Goal: Find contact information: Find contact information

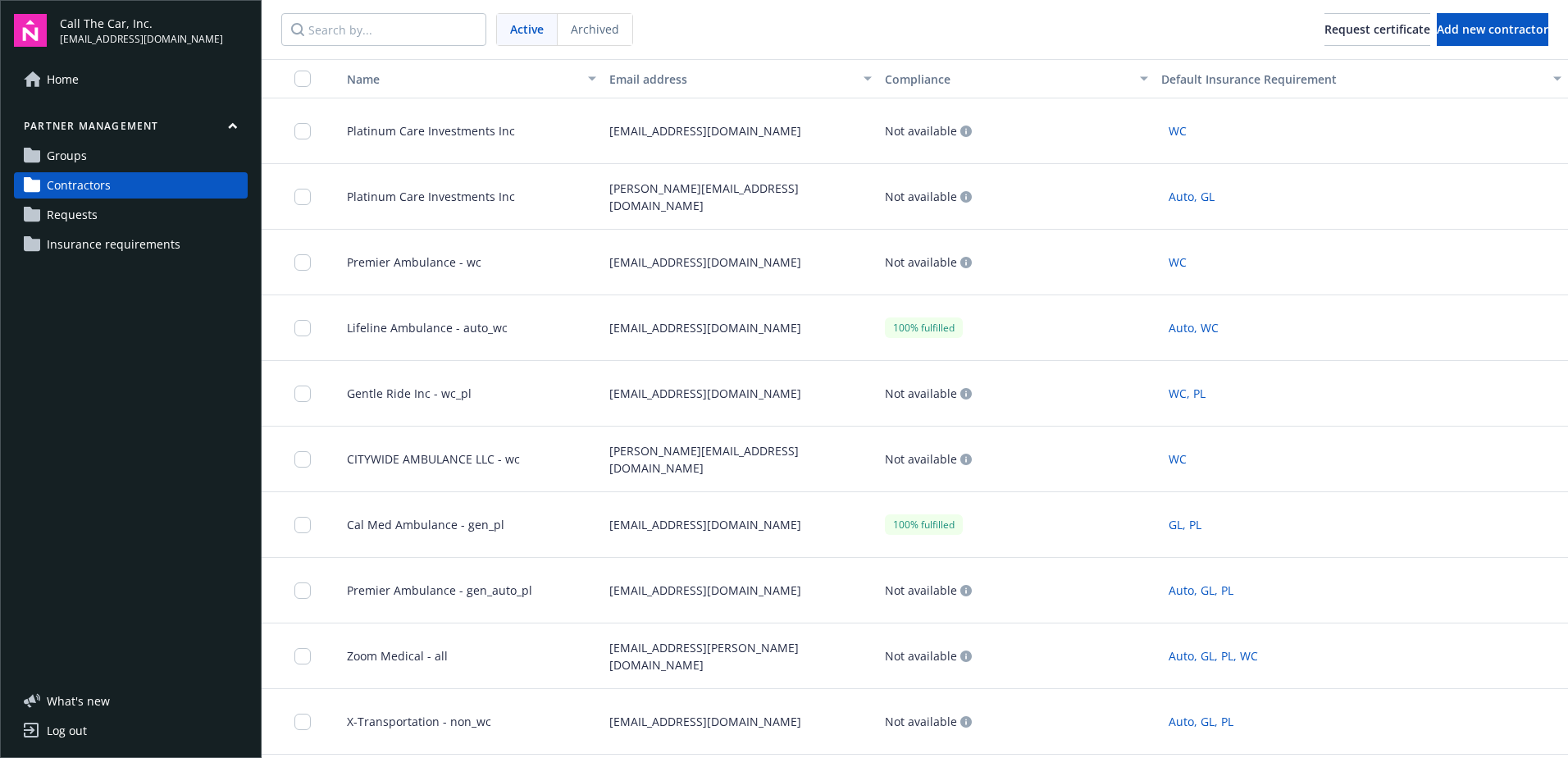
click at [90, 180] on span "Contractors" at bounding box center [79, 185] width 64 height 26
click at [352, 29] on input "Search by..." at bounding box center [383, 29] width 205 height 33
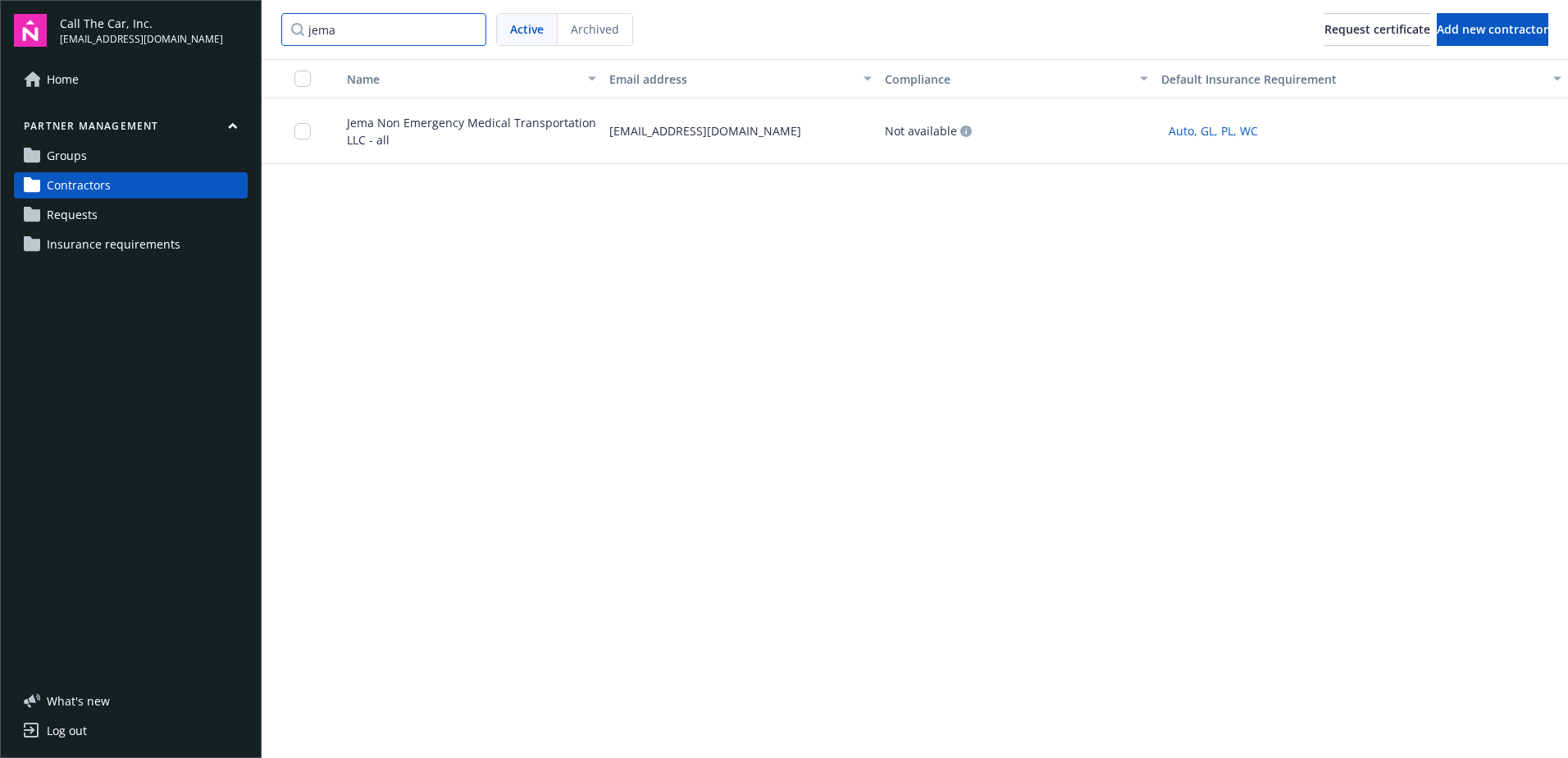
type input "jema"
click at [379, 130] on span "Jema Non Emergency Medical Transportation LLC - all" at bounding box center [465, 131] width 263 height 34
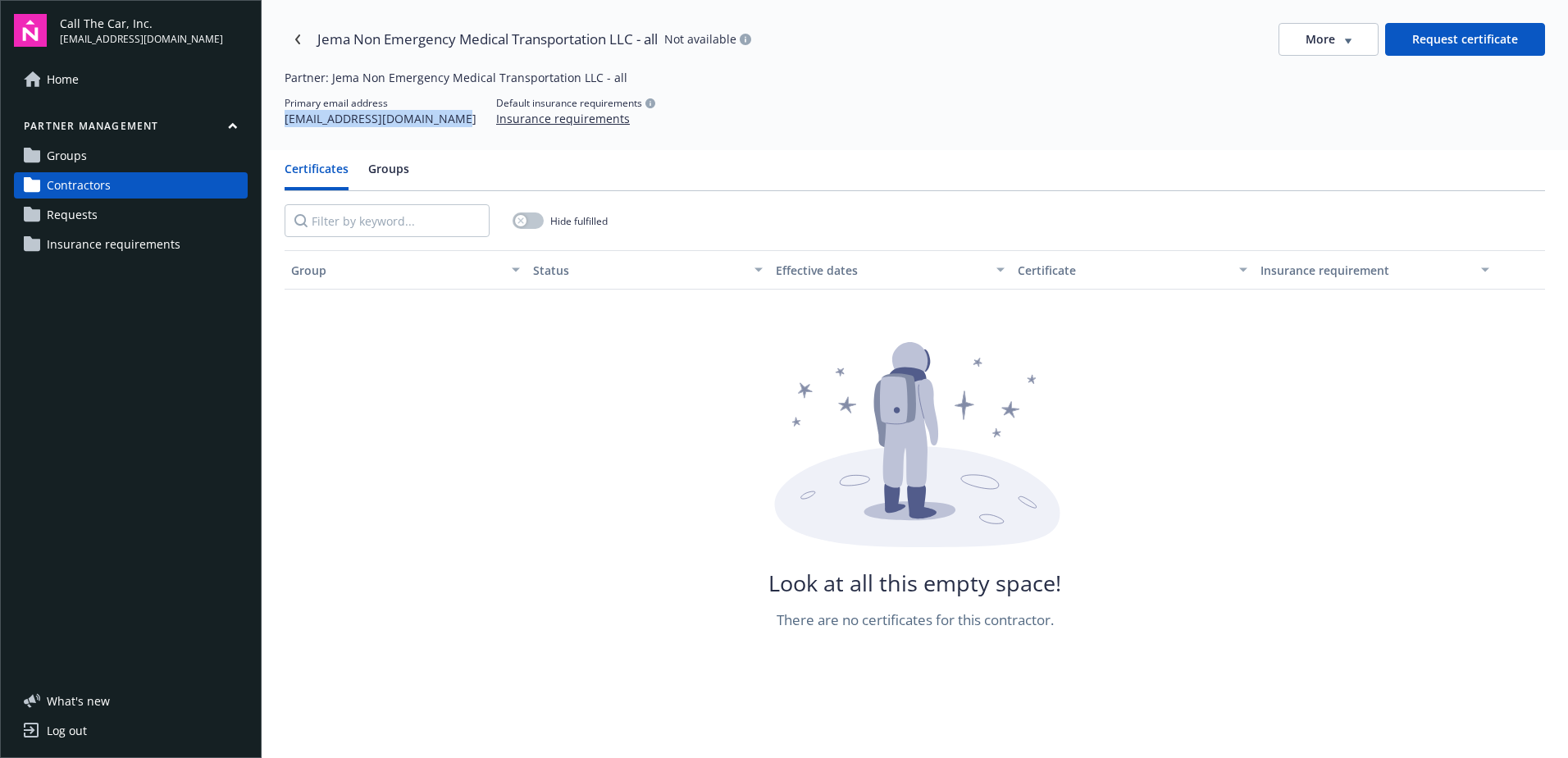
drag, startPoint x: 441, startPoint y: 119, endPoint x: 279, endPoint y: 125, distance: 162.1
click at [279, 125] on div "Jema Non Emergency Medical Transportation LLC - all Not available More Request …" at bounding box center [914, 75] width 1306 height 150
copy div "[EMAIL_ADDRESS][DOMAIN_NAME]"
click at [297, 37] on icon "Navigate back" at bounding box center [298, 39] width 10 height 10
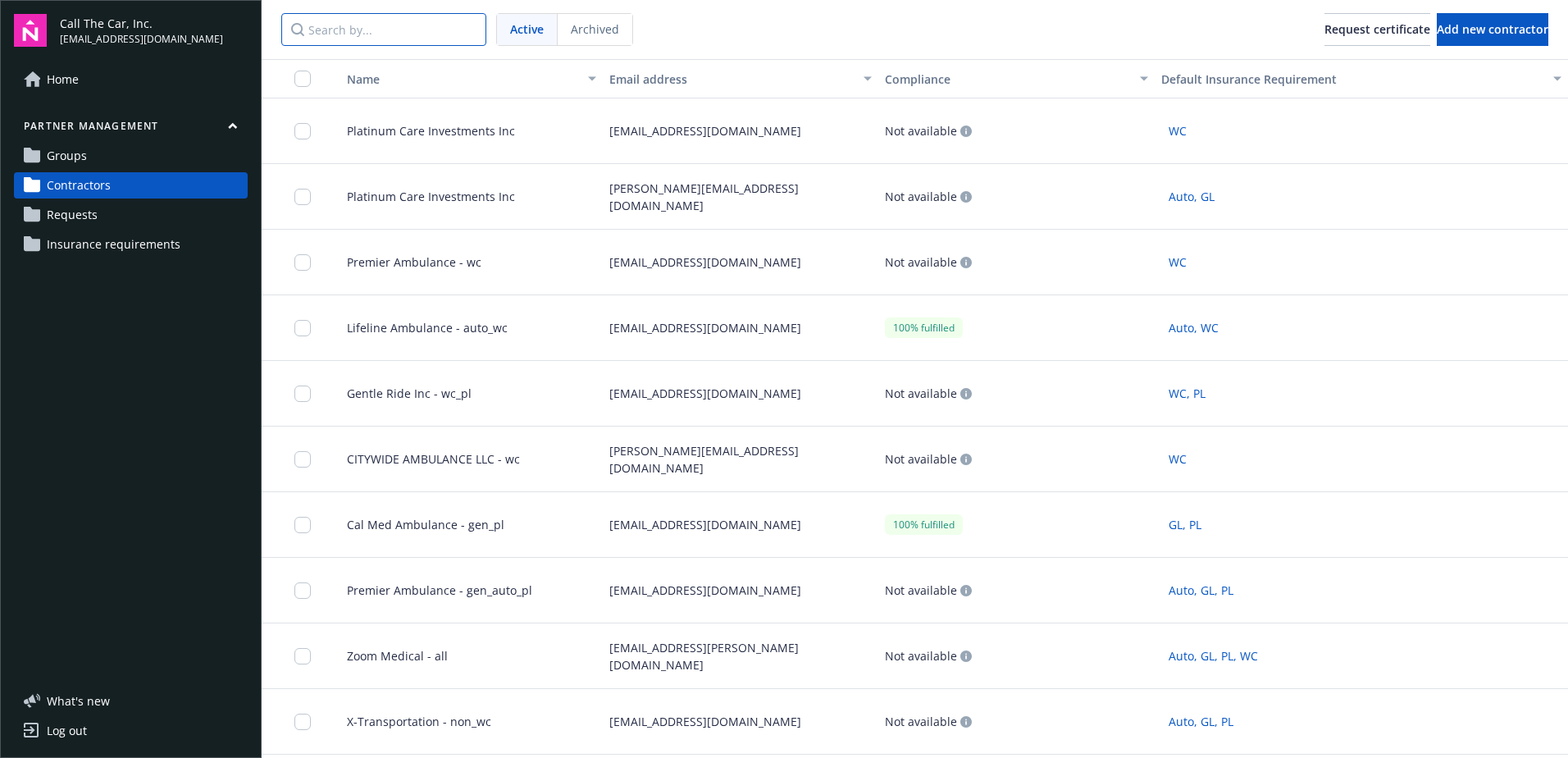
click at [403, 32] on input "Search by..." at bounding box center [383, 29] width 205 height 33
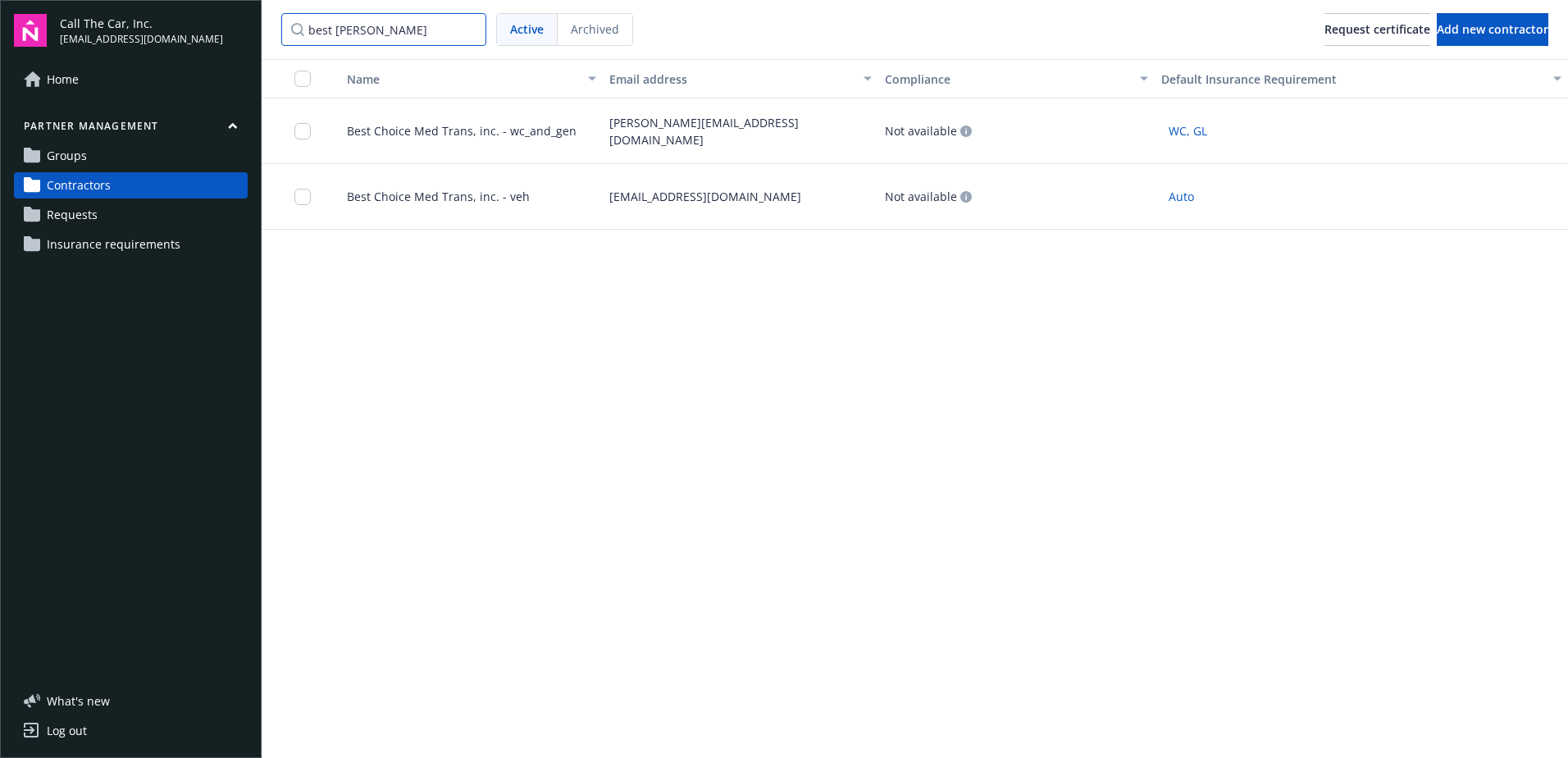
type input "best [PERSON_NAME]"
click at [423, 126] on span "Best Choice Med Trans, inc. - wc_and_gen" at bounding box center [455, 130] width 243 height 17
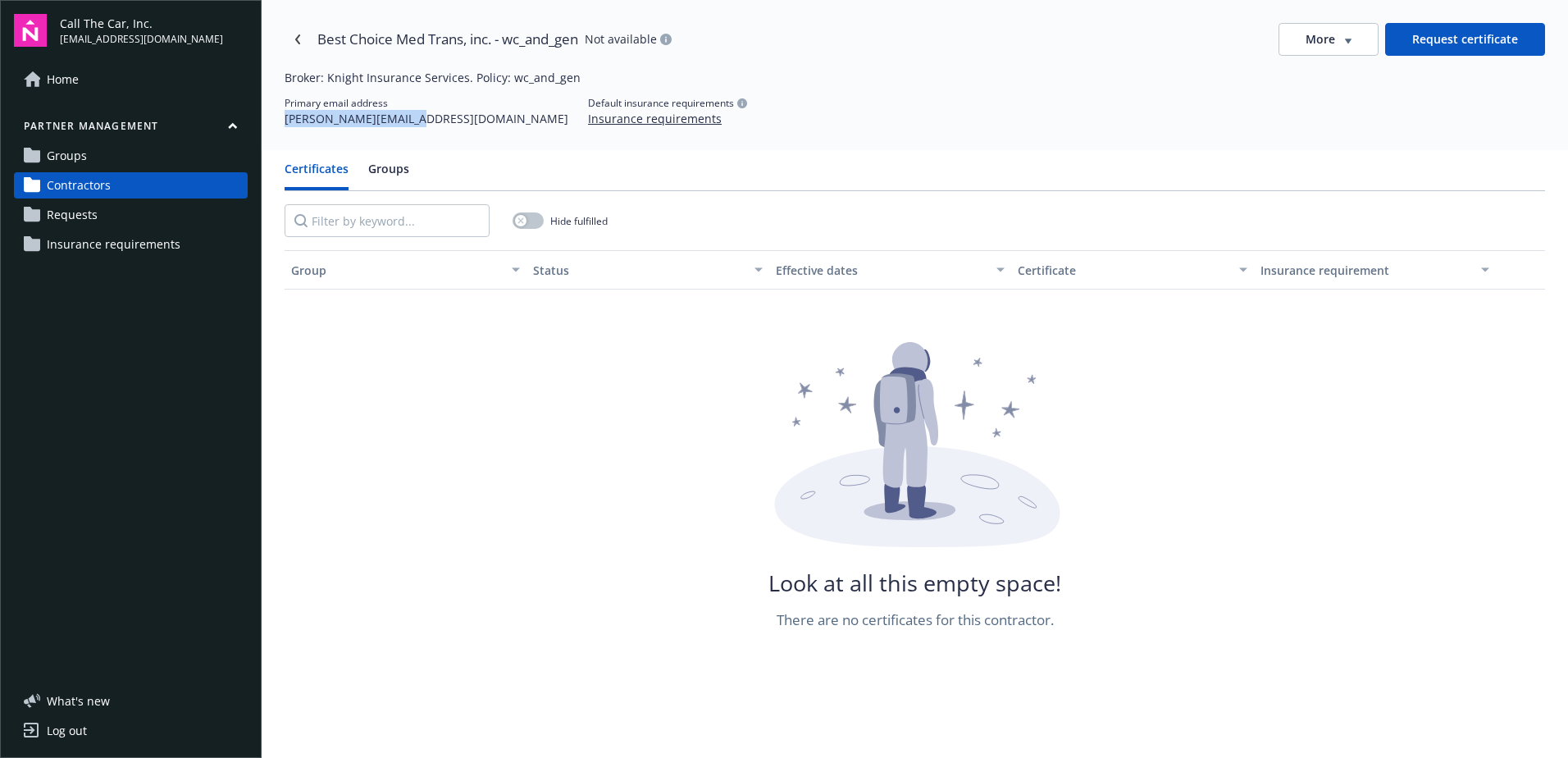
drag, startPoint x: 413, startPoint y: 118, endPoint x: 282, endPoint y: 121, distance: 131.0
click at [282, 121] on div "Best Choice Med Trans, inc. - wc_and_gen Not available More Request certificate…" at bounding box center [914, 75] width 1306 height 150
copy div "[PERSON_NAME][EMAIL_ADDRESS][DOMAIN_NAME]"
click at [300, 38] on icon "Navigate back" at bounding box center [298, 39] width 10 height 10
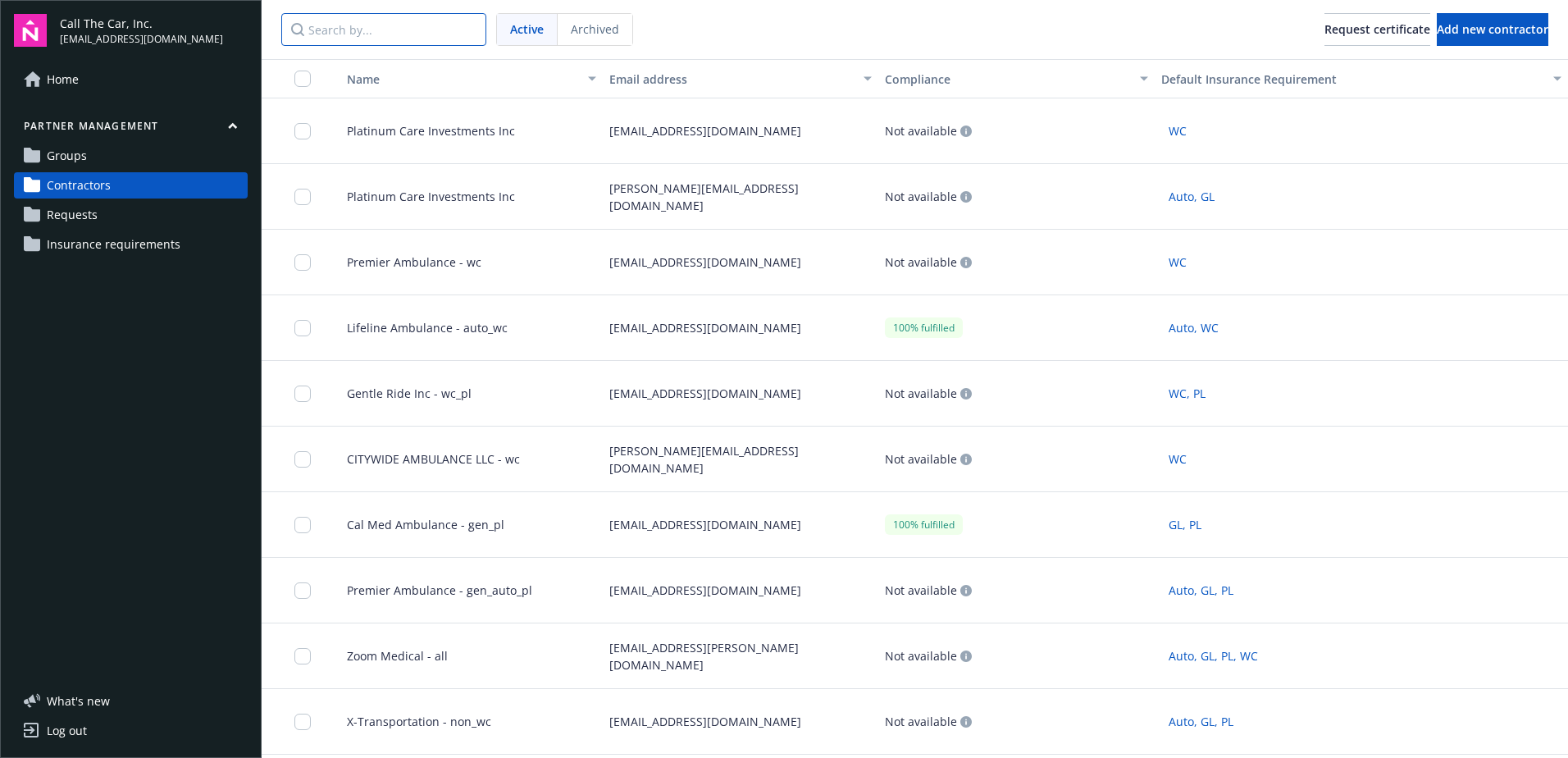
click at [403, 37] on input "Search by..." at bounding box center [383, 29] width 205 height 33
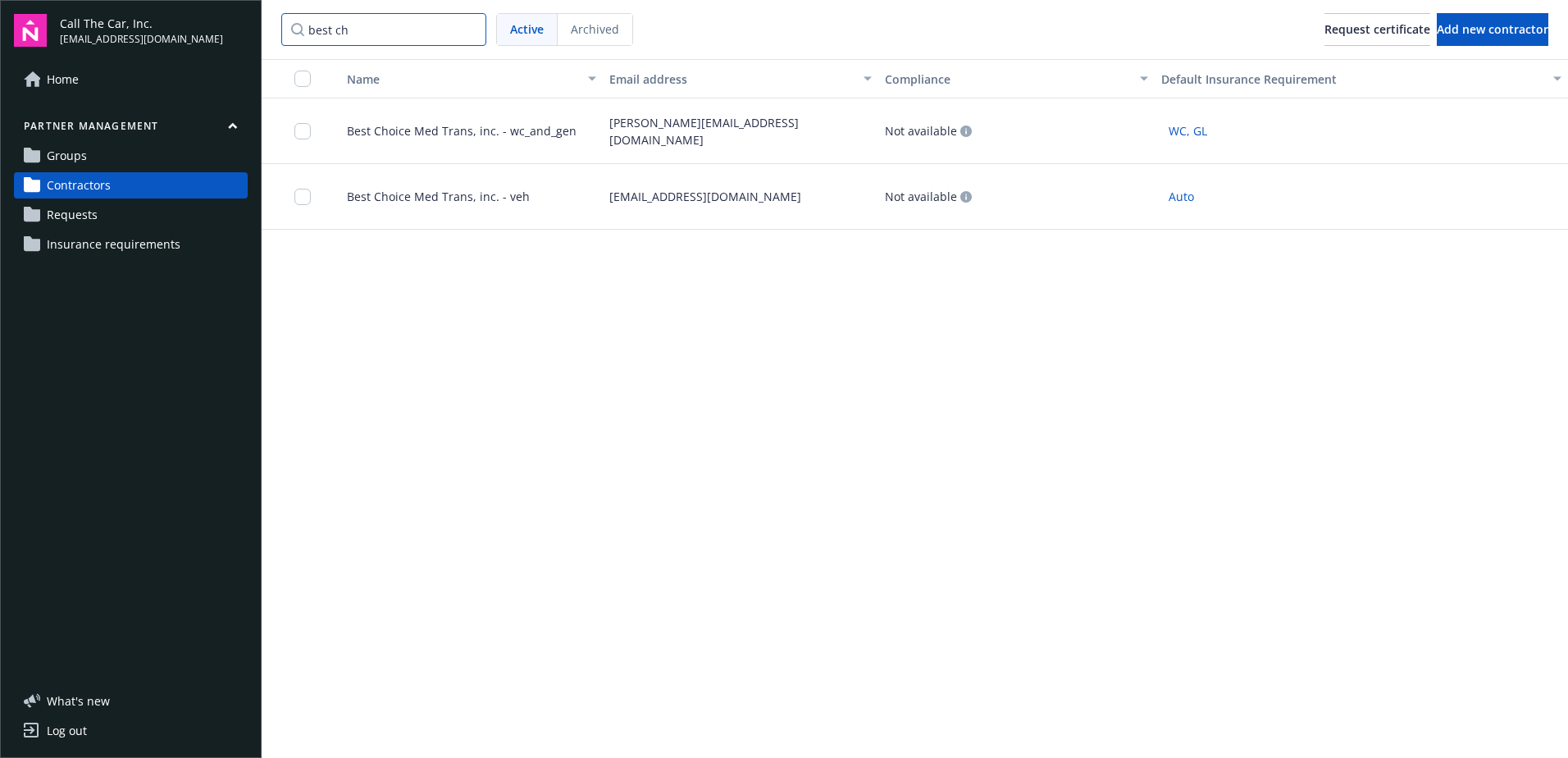
type input "best ch"
click at [391, 206] on div "Best Choice Med Trans, inc. - veh" at bounding box center [465, 197] width 276 height 66
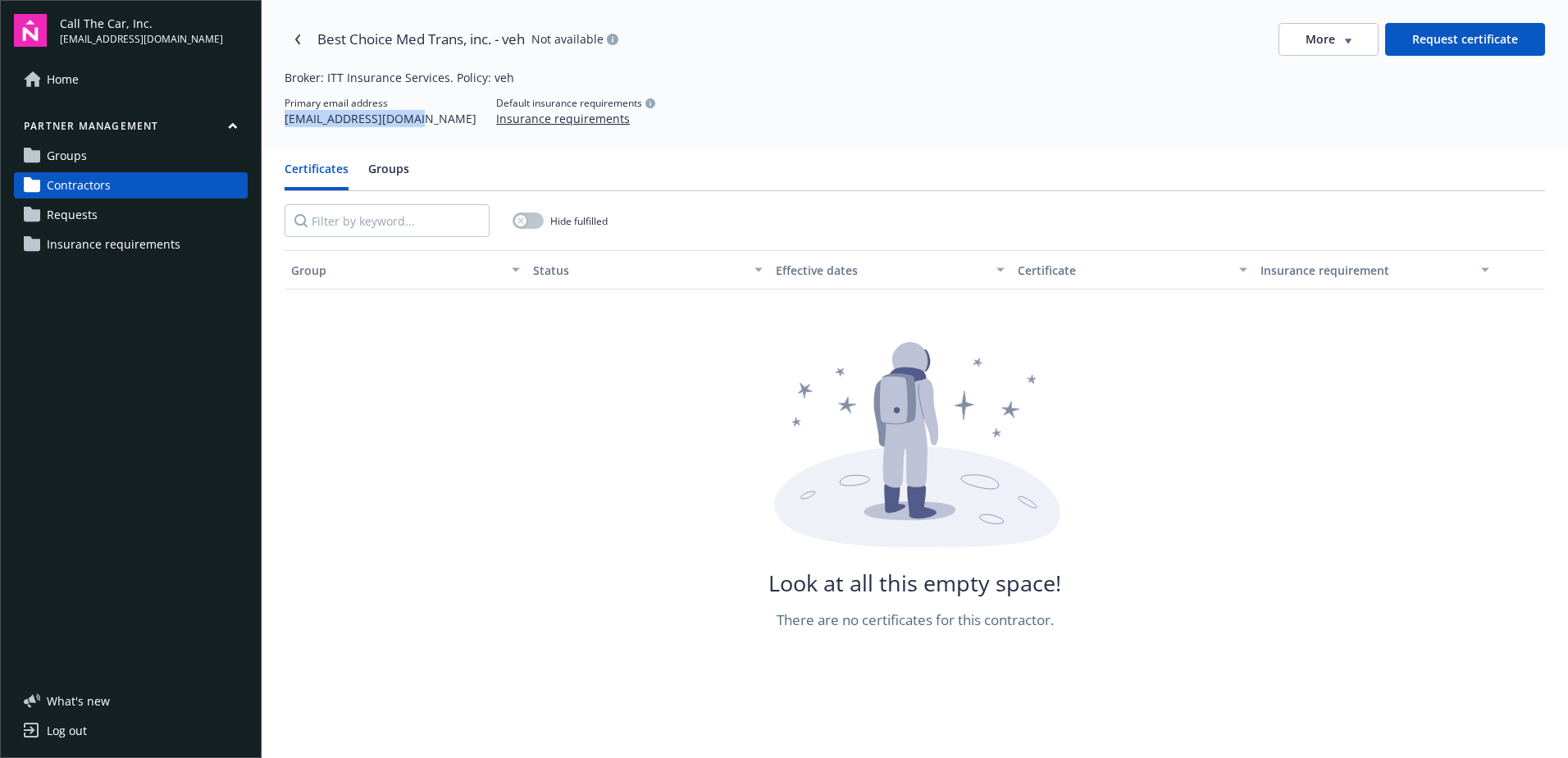
drag, startPoint x: 407, startPoint y: 124, endPoint x: 277, endPoint y: 130, distance: 130.1
click at [277, 130] on div "Best Choice Med Trans, inc. - veh Not available More Request certificate Broker…" at bounding box center [914, 75] width 1306 height 150
copy div "[EMAIL_ADDRESS][DOMAIN_NAME]"
click at [301, 33] on link "Navigate back" at bounding box center [298, 39] width 26 height 26
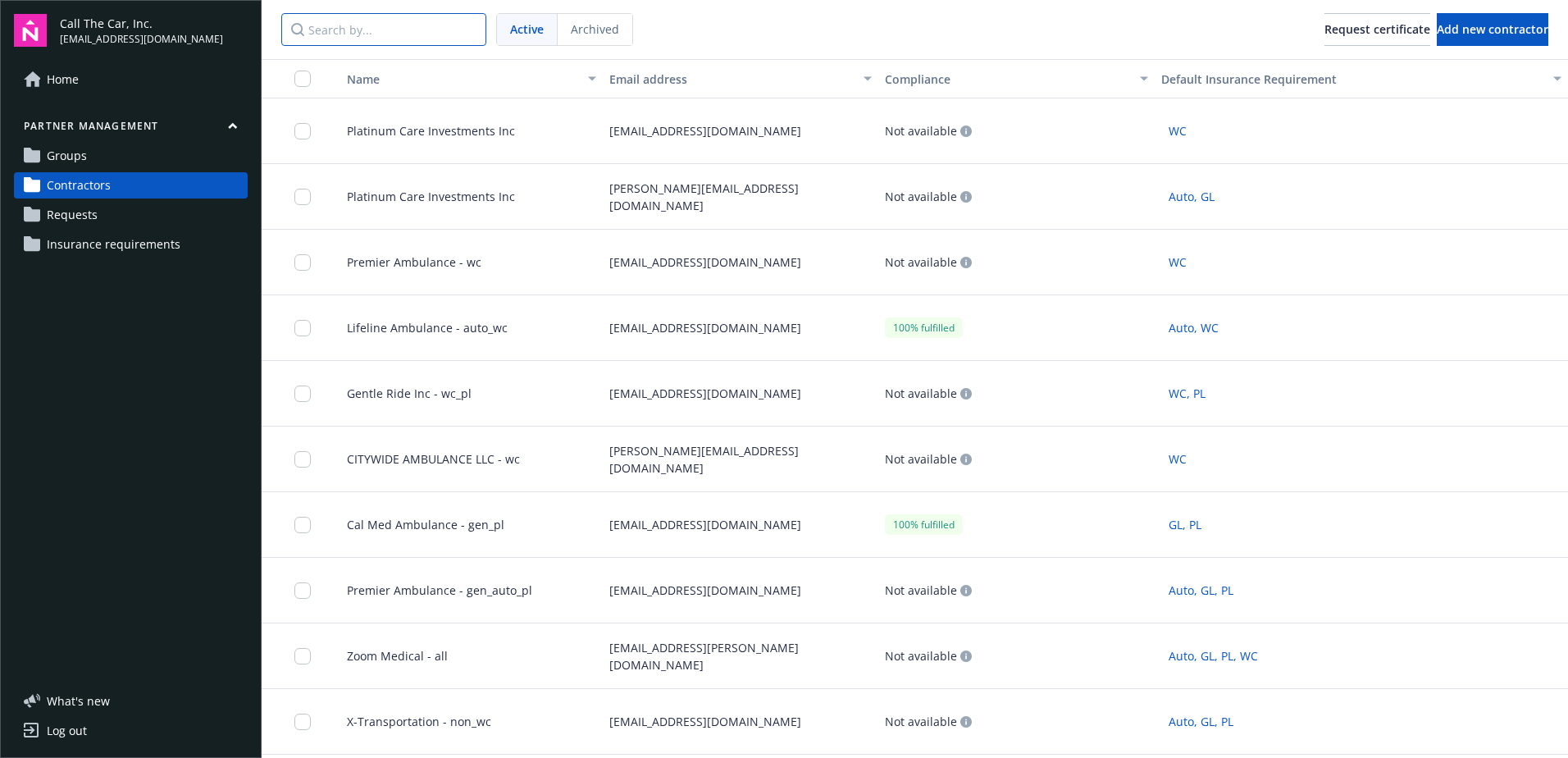
click at [372, 30] on input "Search by..." at bounding box center [383, 29] width 205 height 33
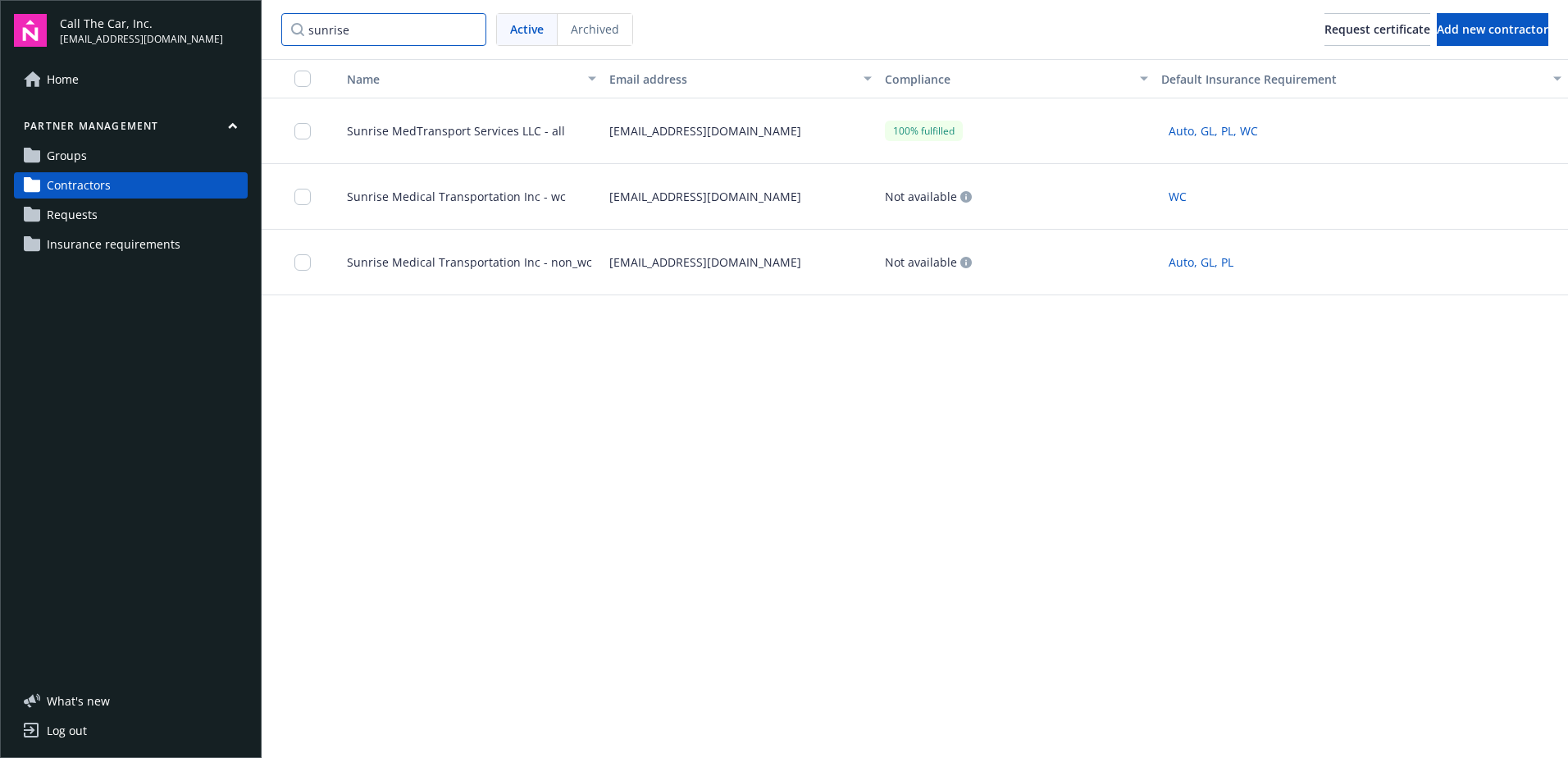
type input "sunrise"
click at [409, 122] on span "Sunrise MedTransport Services LLC - all" at bounding box center [449, 130] width 231 height 17
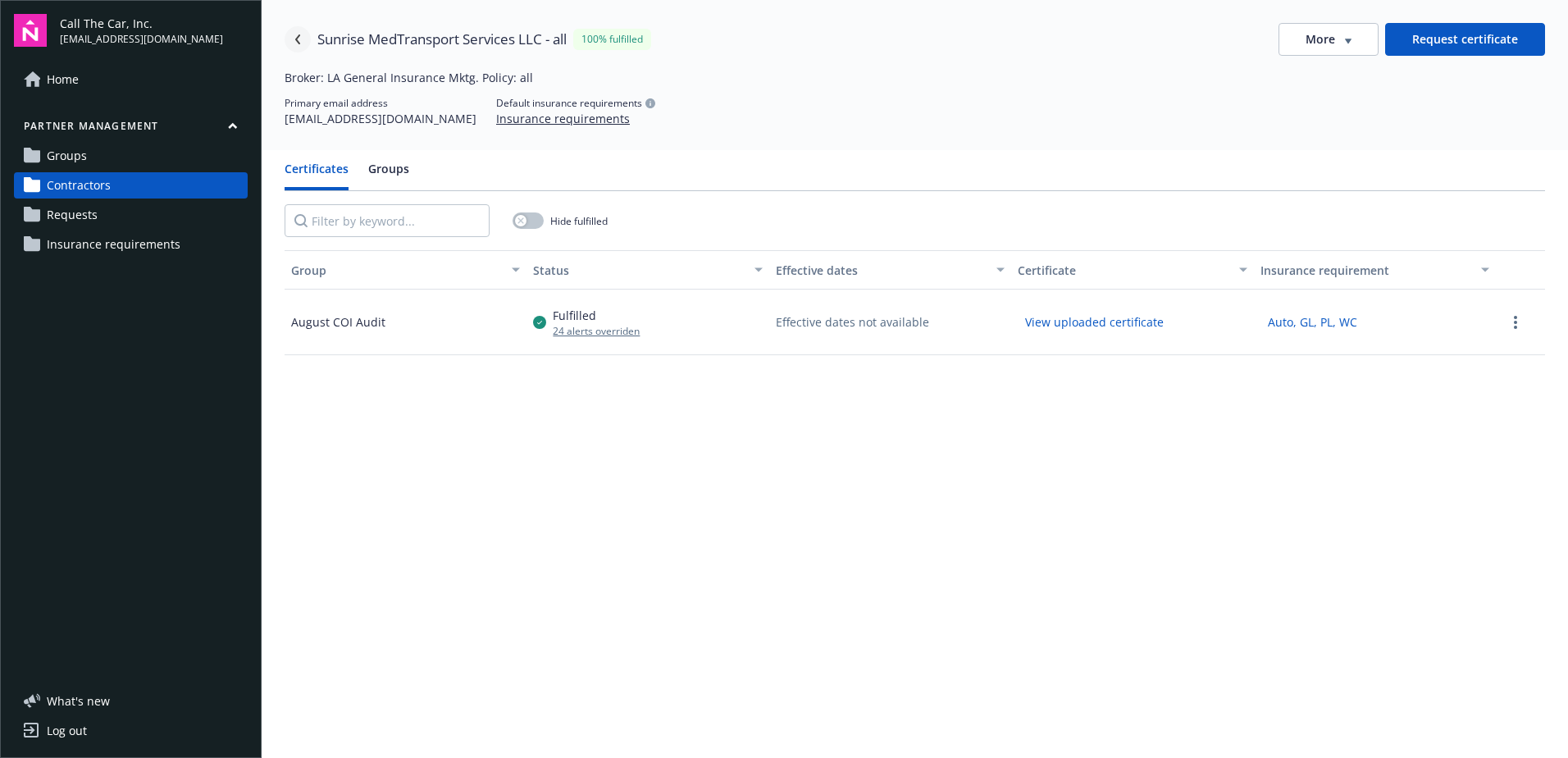
click at [299, 34] on icon "Navigate back" at bounding box center [298, 39] width 10 height 10
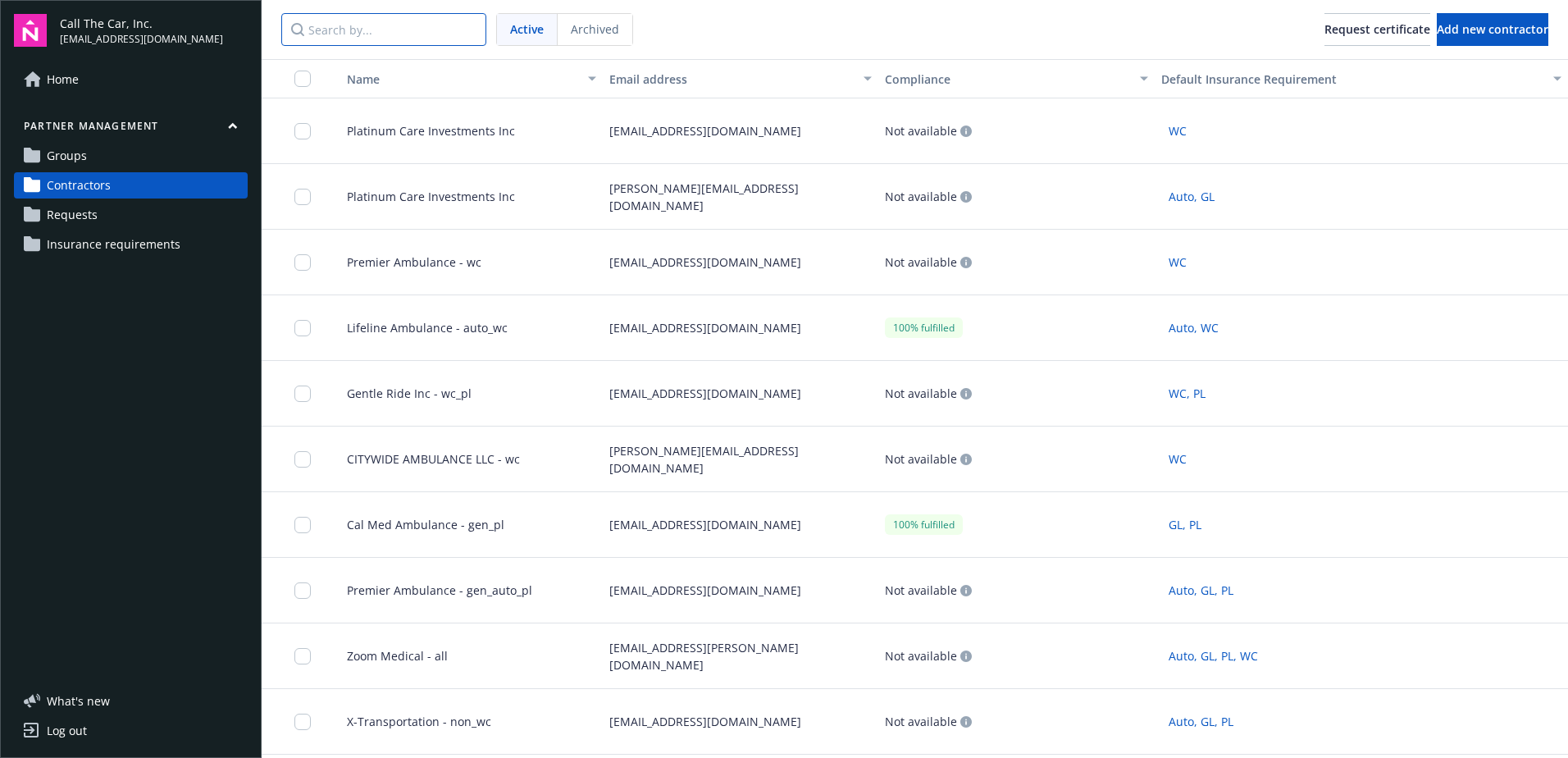
click at [381, 28] on input "Search by..." at bounding box center [383, 29] width 205 height 33
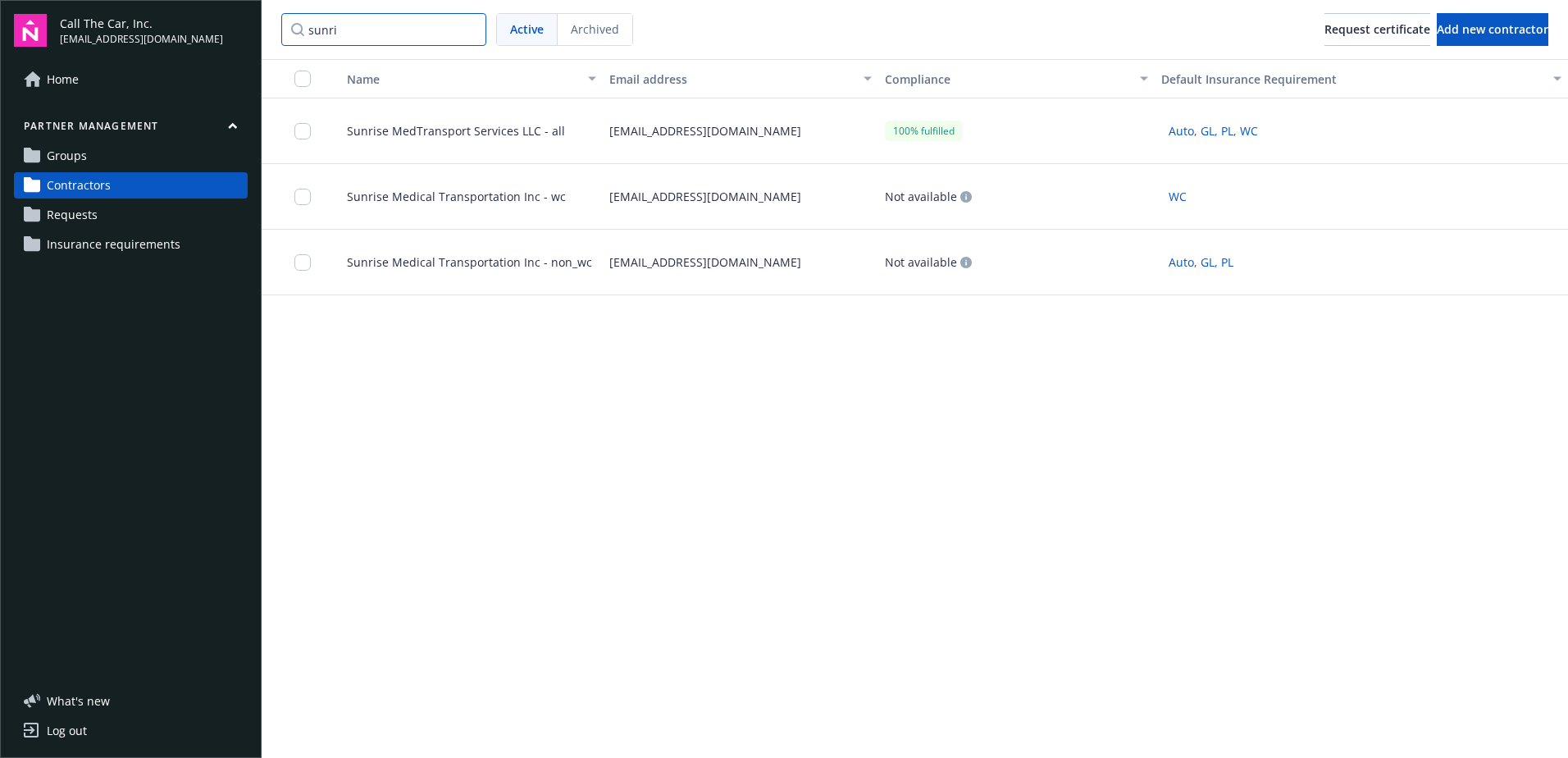
type input "sunri"
click at [430, 258] on span "Sunrise Medical Transportation Inc - non_wc" at bounding box center [463, 262] width 258 height 17
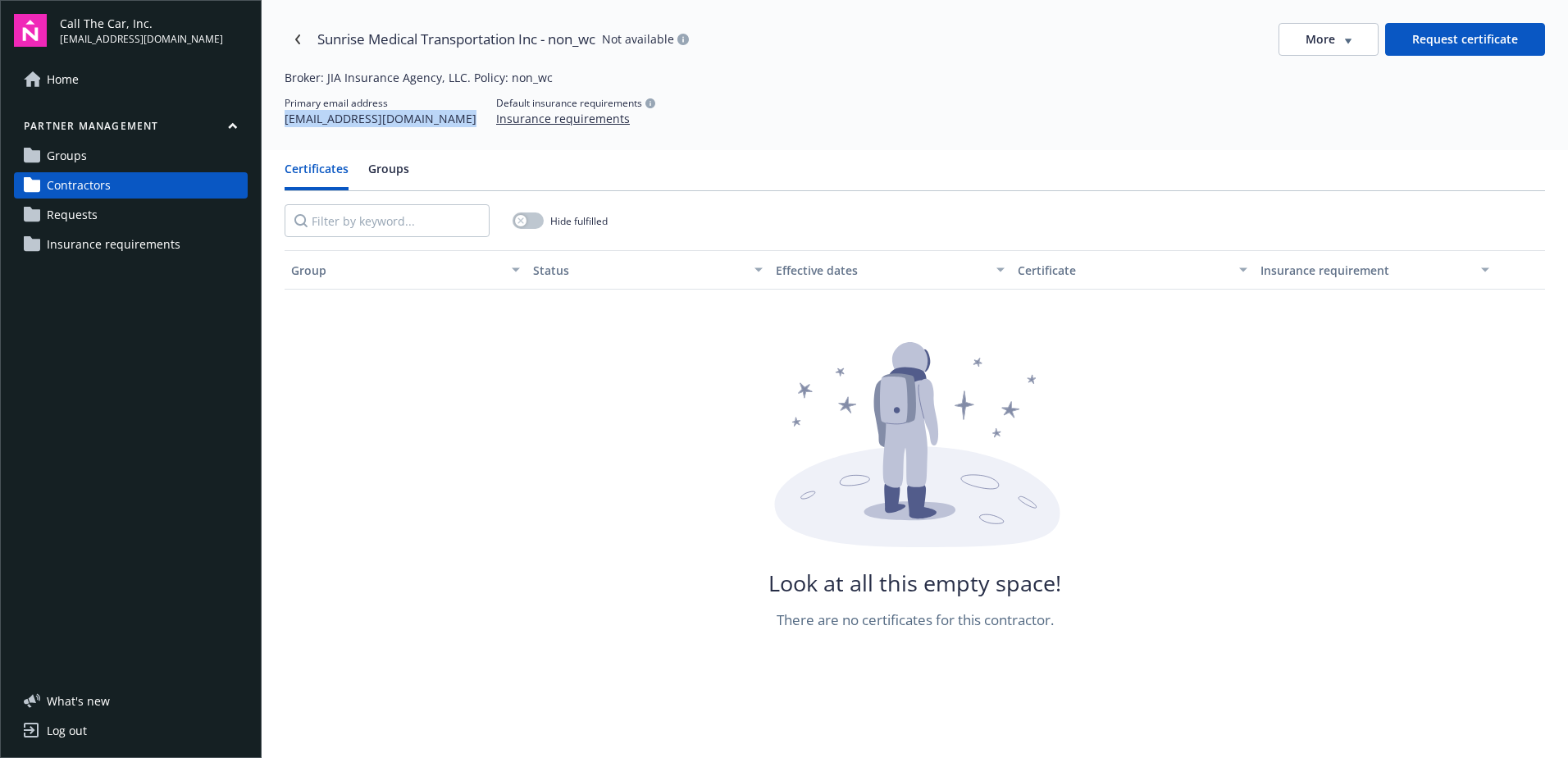
drag, startPoint x: 438, startPoint y: 119, endPoint x: 279, endPoint y: 123, distance: 159.1
click at [279, 123] on div "Sunrise Medical Transportation Inc - non_wc Not available More Request certific…" at bounding box center [914, 75] width 1306 height 150
copy div "[EMAIL_ADDRESS][DOMAIN_NAME]"
